Goal: Use online tool/utility: Utilize a website feature to perform a specific function

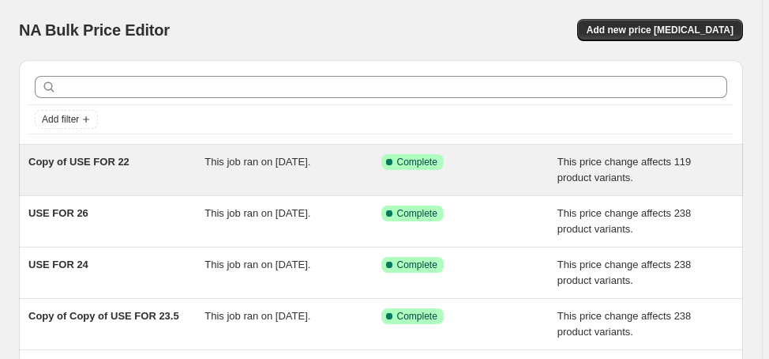
click at [100, 159] on span "Copy of USE FOR 22" at bounding box center [78, 162] width 101 height 12
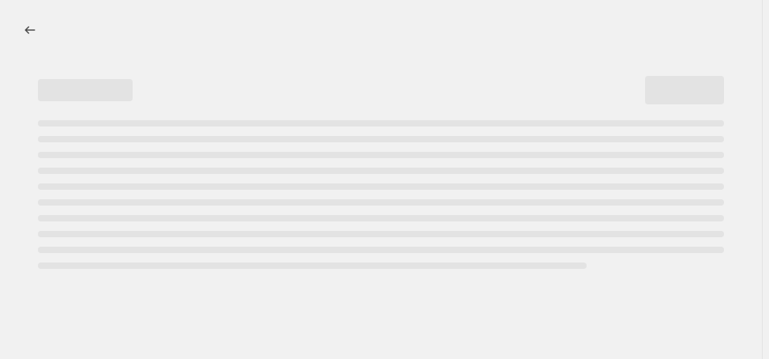
select select "margin"
select select "no_change"
select select "product_status"
select select "draft"
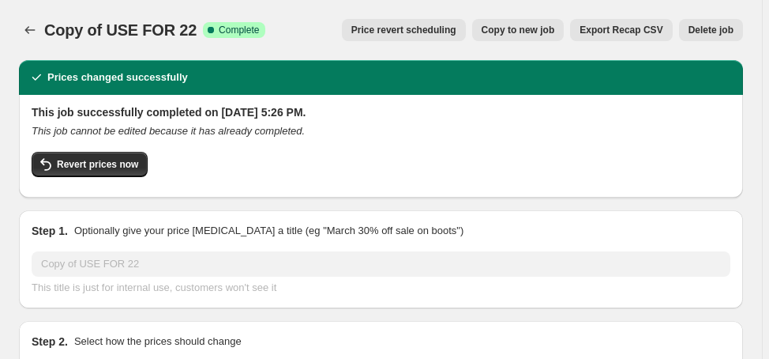
click at [547, 34] on span "Copy to new job" at bounding box center [518, 30] width 73 height 13
select select "margin"
select select "no_change"
select select "product_status"
select select "draft"
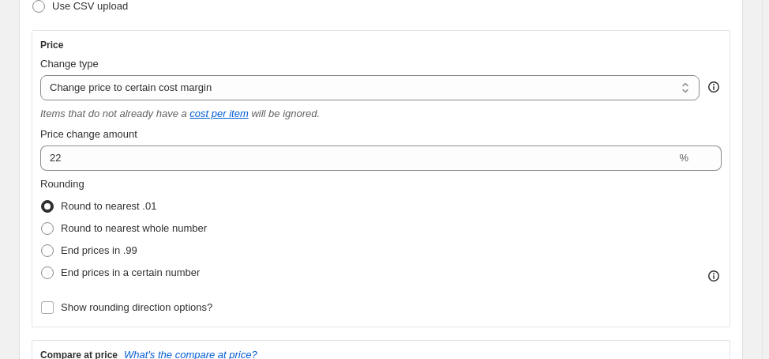
scroll to position [316, 0]
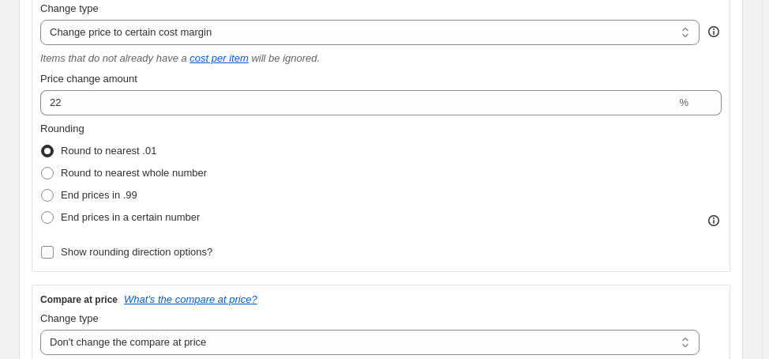
click at [152, 254] on span "Show rounding direction options?" at bounding box center [137, 252] width 152 height 12
click at [54, 254] on input "Show rounding direction options?" at bounding box center [47, 252] width 13 height 13
checkbox input "true"
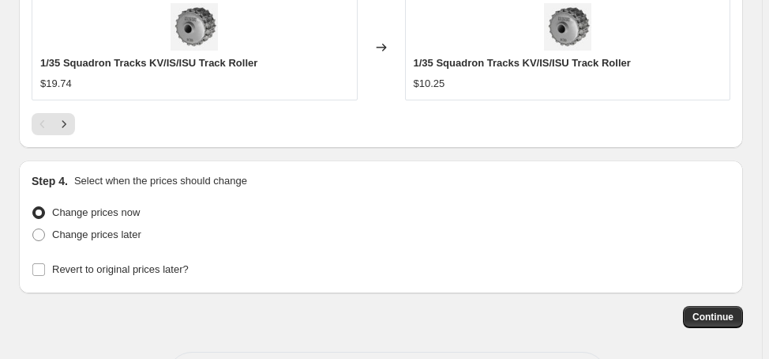
scroll to position [1997, 0]
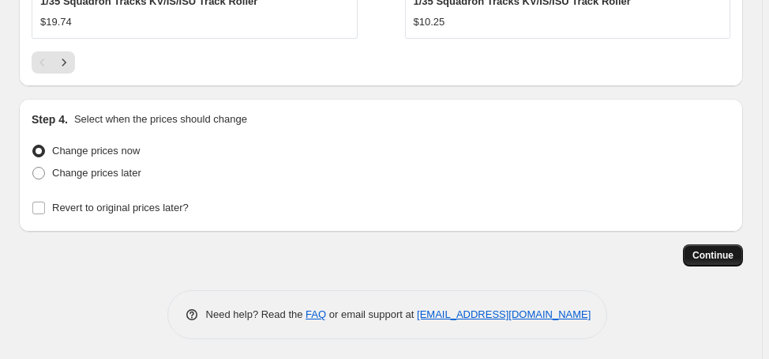
click at [726, 255] on span "Continue" at bounding box center [713, 255] width 41 height 13
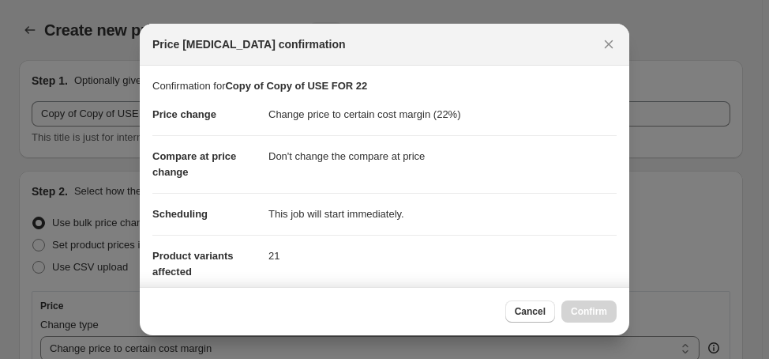
scroll to position [0, 0]
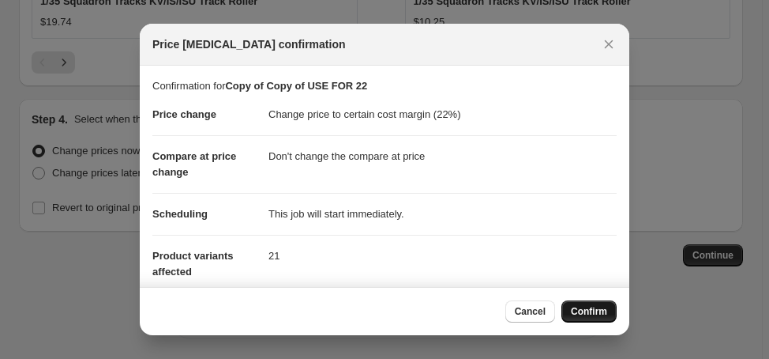
click at [576, 311] on span "Confirm" at bounding box center [589, 311] width 36 height 13
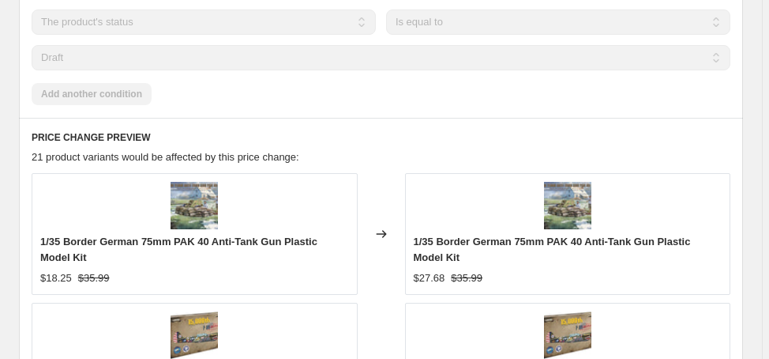
scroll to position [1279, 0]
